Goal: Register for event/course

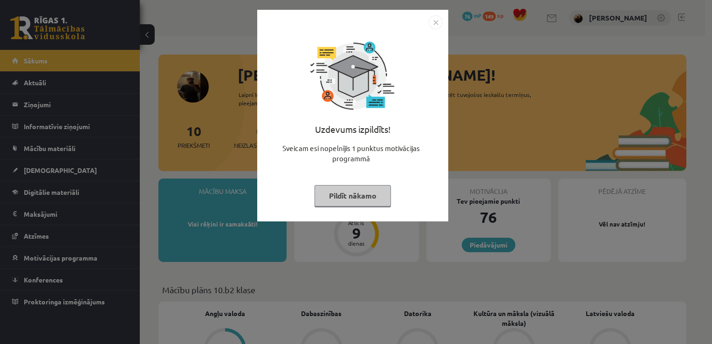
click at [437, 23] on img "Close" at bounding box center [435, 22] width 14 height 14
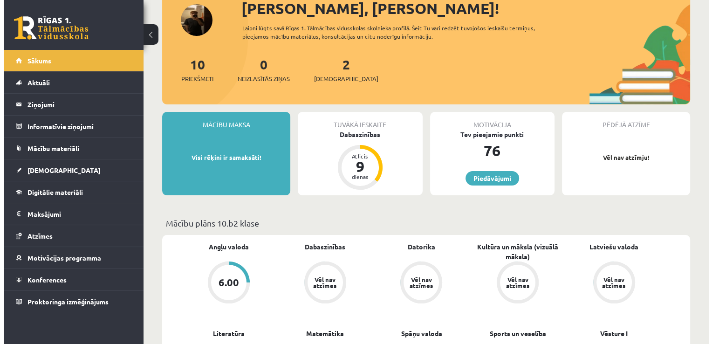
scroll to position [93, 0]
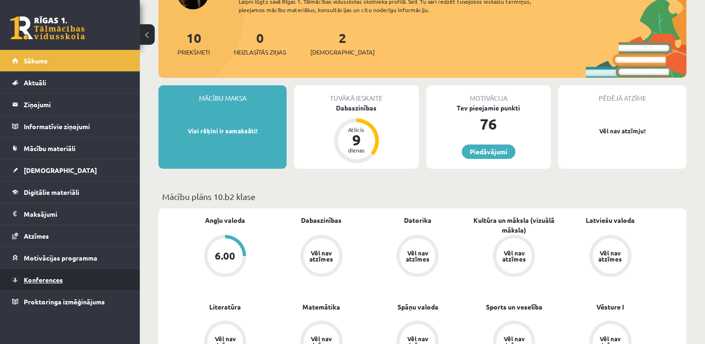
click at [37, 278] on span "Konferences" at bounding box center [43, 279] width 39 height 8
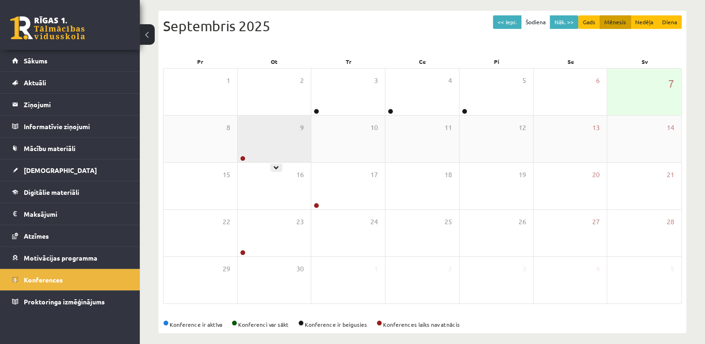
click at [275, 138] on div "9" at bounding box center [274, 138] width 74 height 47
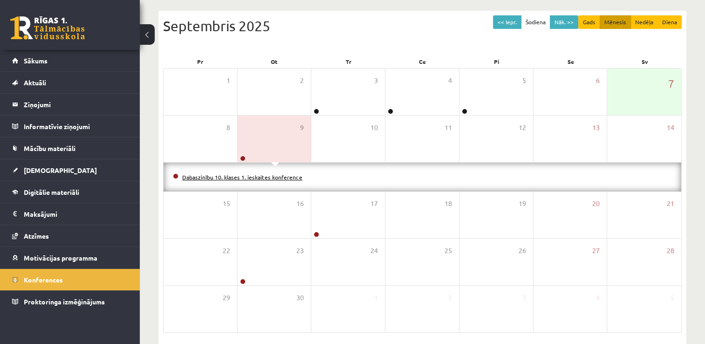
click at [266, 179] on link "Dabaszinību 10. klases 1. ieskaites konference" at bounding box center [242, 176] width 120 height 7
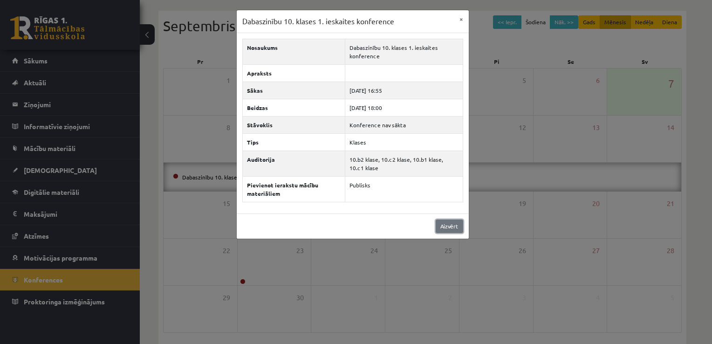
click at [443, 230] on link "Aizvērt" at bounding box center [448, 226] width 27 height 14
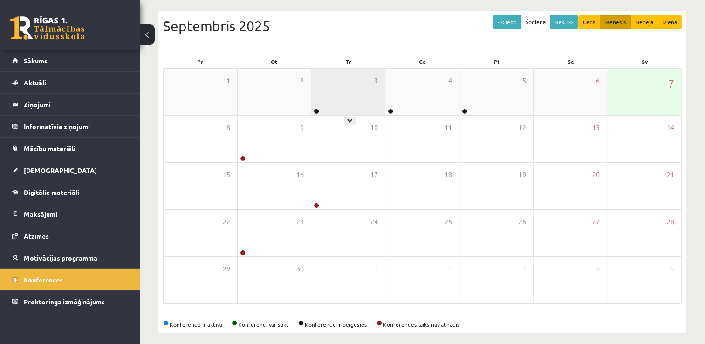
click at [336, 92] on div "3" at bounding box center [348, 91] width 74 height 47
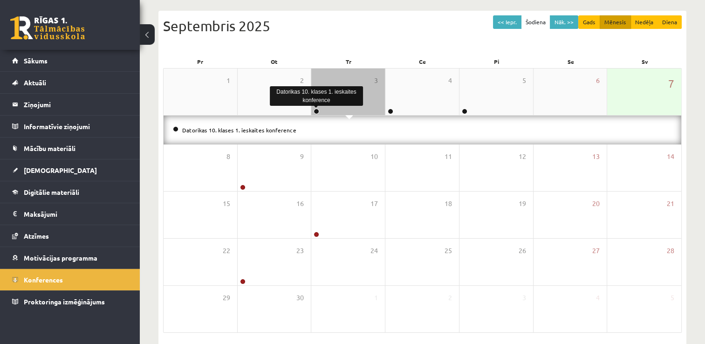
click at [317, 111] on link at bounding box center [316, 111] width 6 height 6
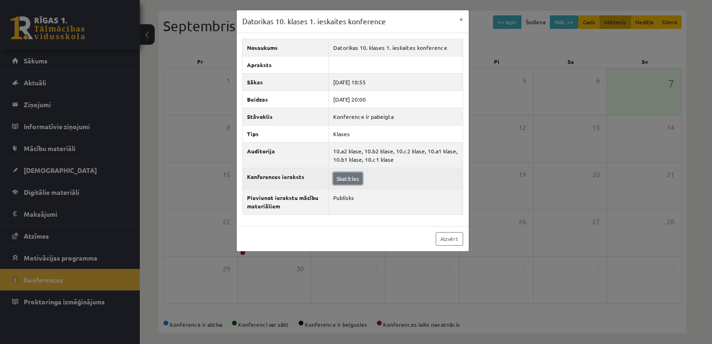
click at [351, 178] on link "Skatīties" at bounding box center [347, 178] width 29 height 12
